Goal: Task Accomplishment & Management: Manage account settings

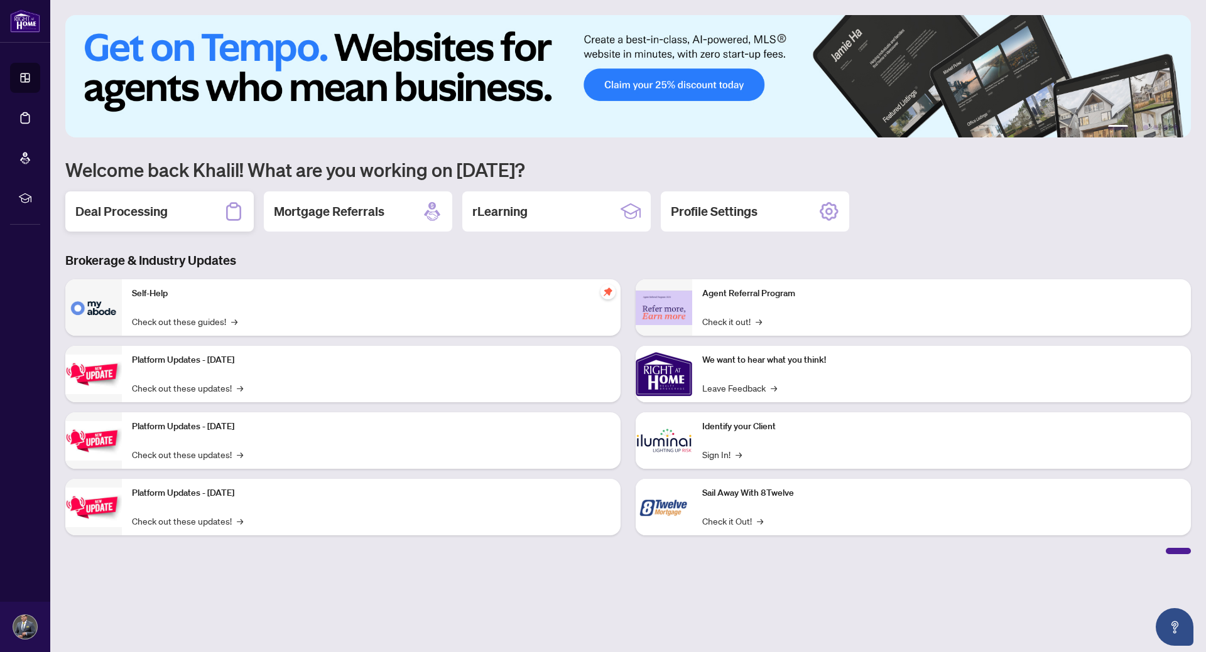
click at [155, 218] on h2 "Deal Processing" at bounding box center [121, 212] width 92 height 18
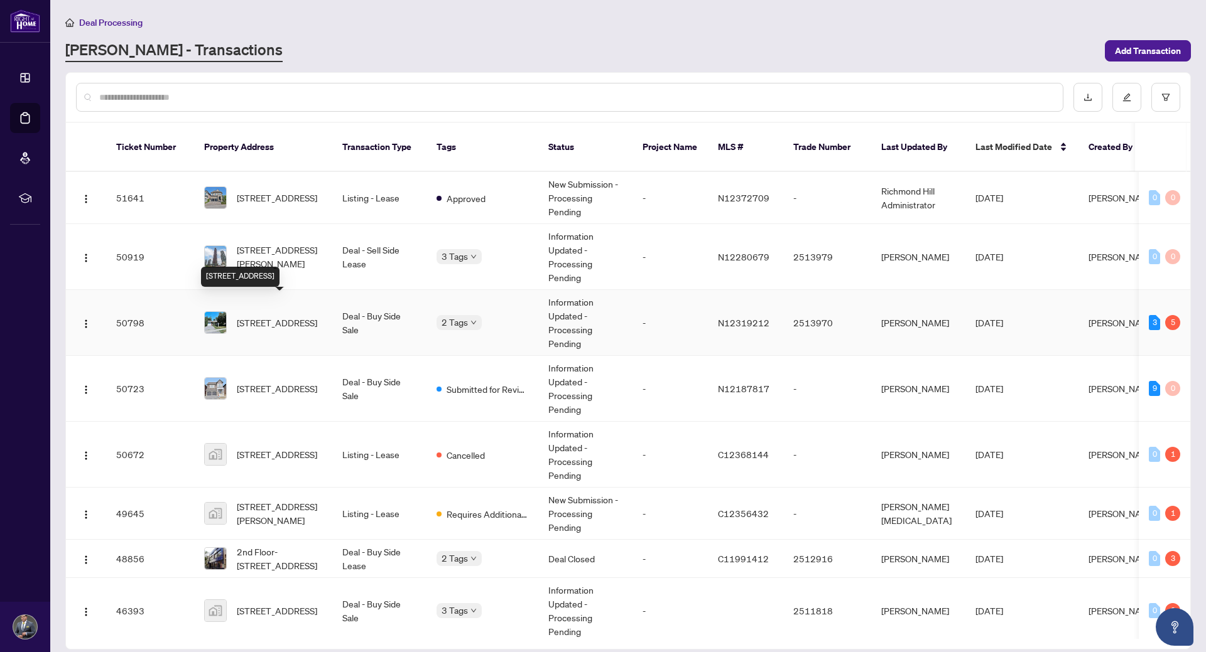
click at [288, 316] on span "[STREET_ADDRESS]" at bounding box center [277, 323] width 80 height 14
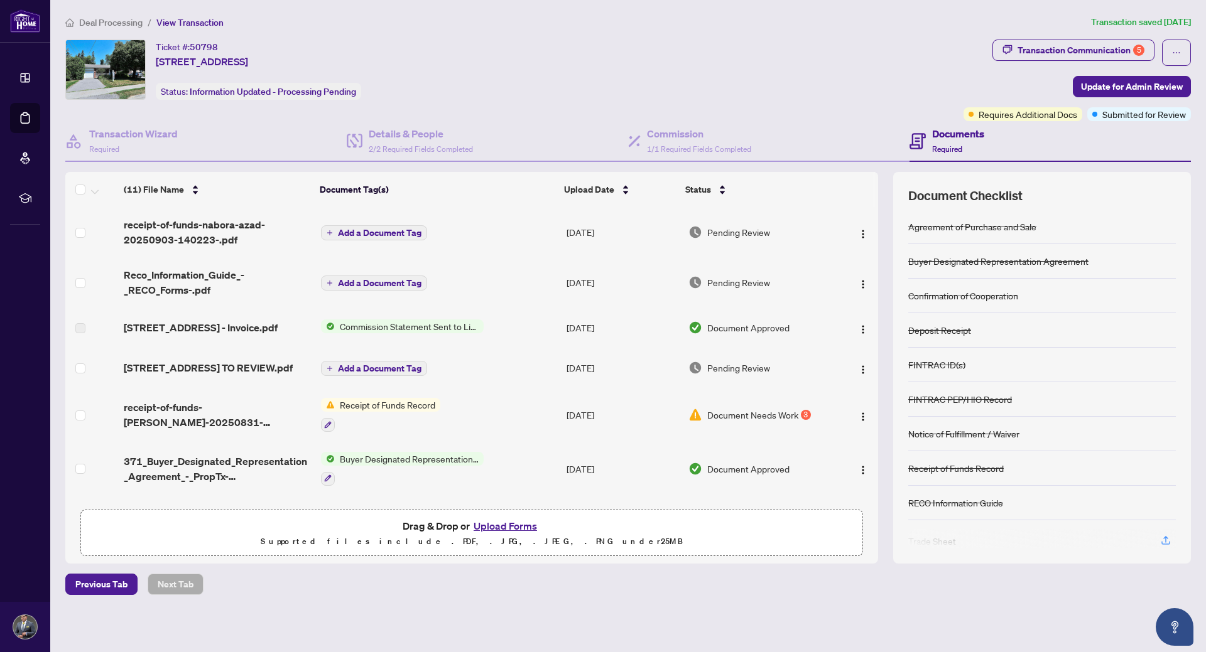
click at [394, 328] on span "Commission Statement Sent to Listing Brokerage" at bounding box center [409, 327] width 149 height 14
click at [391, 377] on span "Commission Statement Sent to Listing Brokerage" at bounding box center [407, 376] width 187 height 28
click at [858, 331] on img "button" at bounding box center [863, 330] width 10 height 10
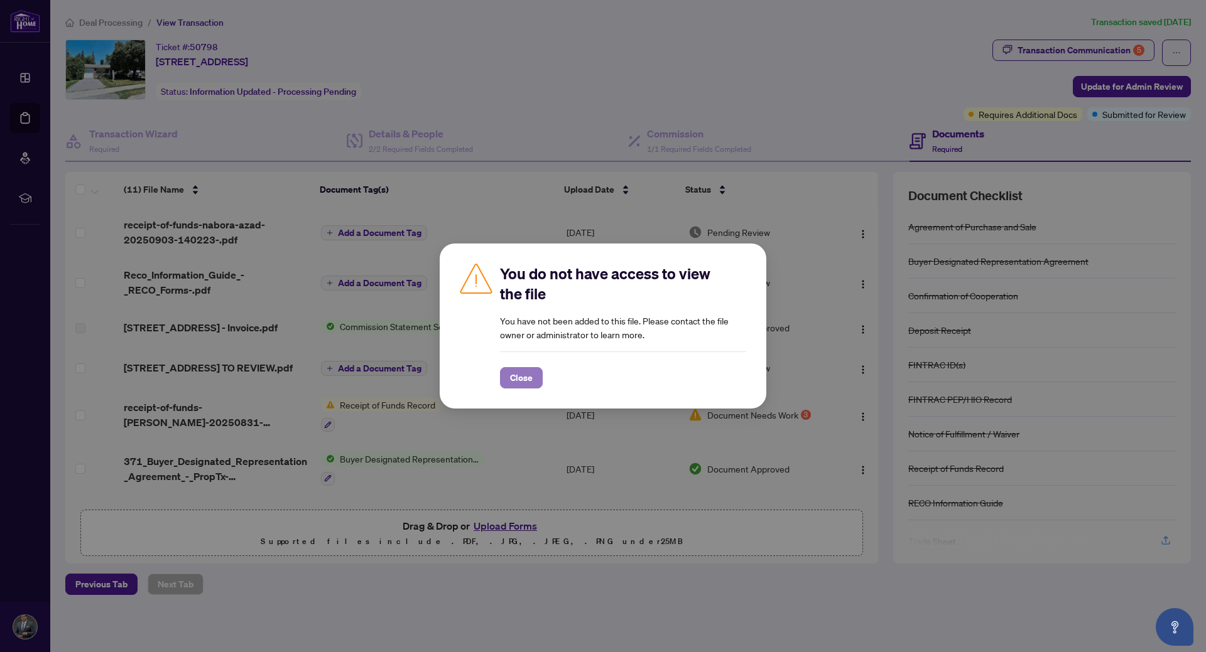
click at [509, 381] on button "Close" at bounding box center [521, 377] width 43 height 21
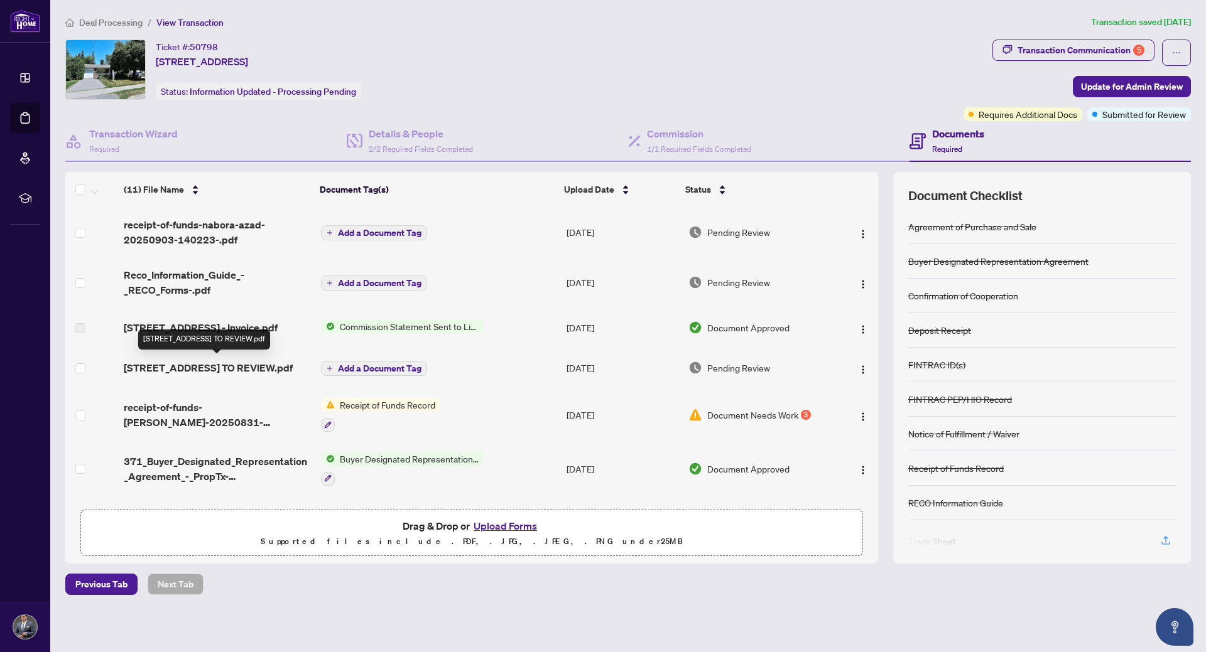
click at [250, 367] on span "[STREET_ADDRESS] TO REVIEW.pdf" at bounding box center [208, 367] width 169 height 15
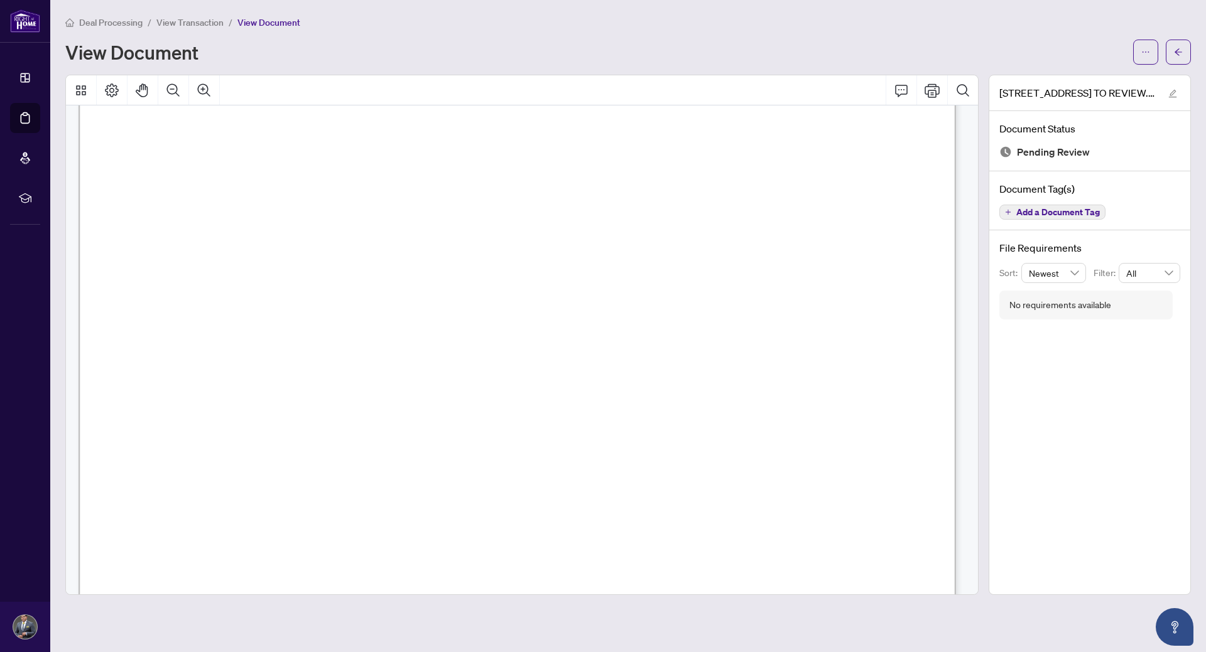
scroll to position [63, 0]
click at [1149, 54] on icon "ellipsis" at bounding box center [1145, 52] width 9 height 9
click at [1085, 84] on span "Download" at bounding box center [1100, 79] width 95 height 14
